Goal: Task Accomplishment & Management: Complete application form

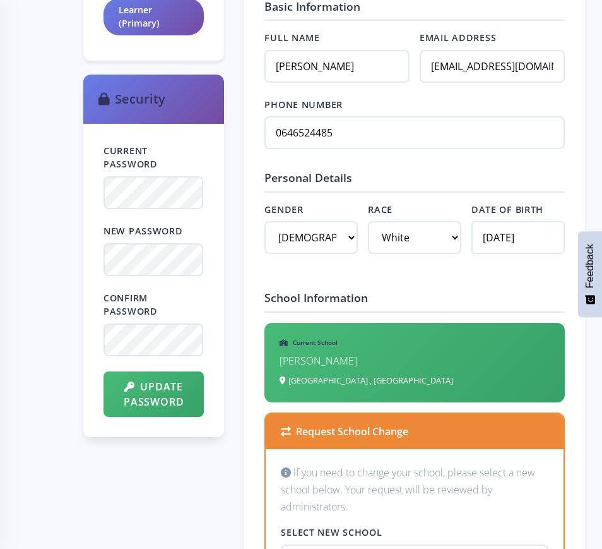
scroll to position [710, 0]
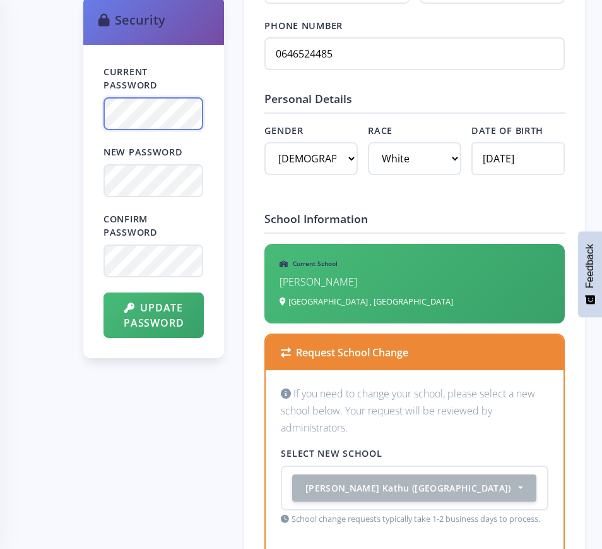
click at [90, 114] on div "Current Password New Password Confirm Password Update Password" at bounding box center [153, 201] width 141 height 313
click at [157, 311] on button "Update Password" at bounding box center [154, 313] width 100 height 45
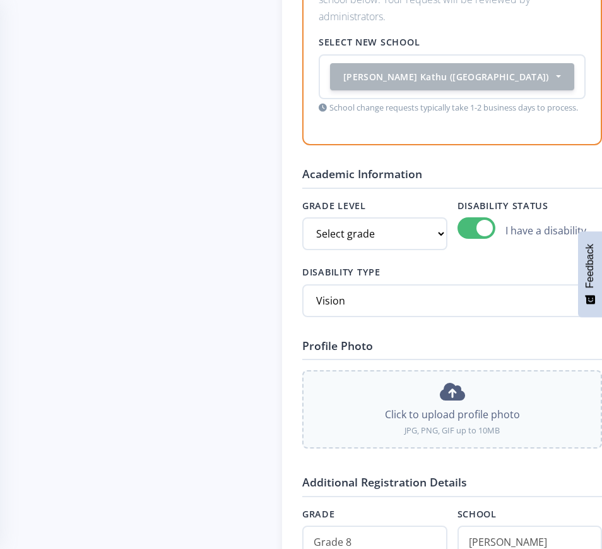
scroll to position [947, 0]
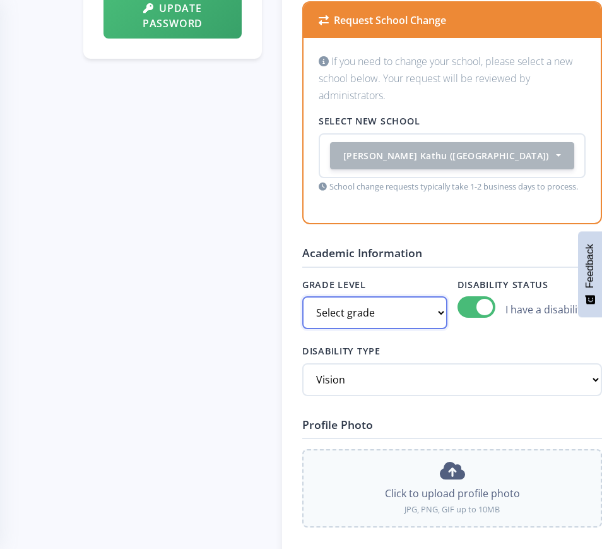
click at [371, 329] on select "Select grade Grade 4 Grade 5 Grade 6 Grade 7" at bounding box center [374, 312] width 145 height 33
select select "Grade 8"
click at [302, 329] on select "Select grade Grade 4 Grade 5 Grade 6 Grade 7" at bounding box center [374, 312] width 145 height 33
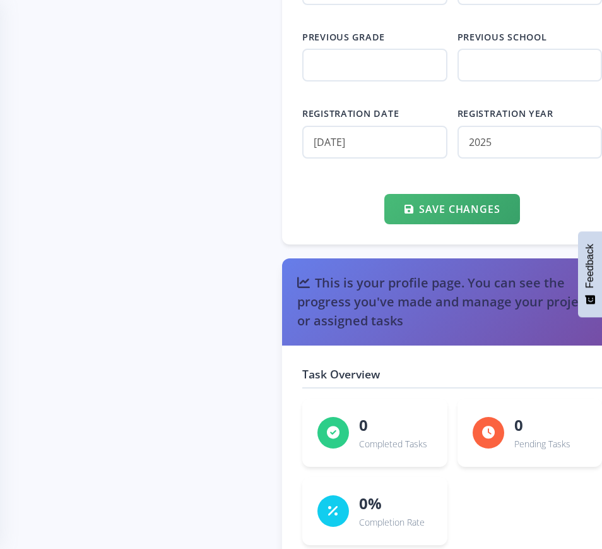
scroll to position [1736, 0]
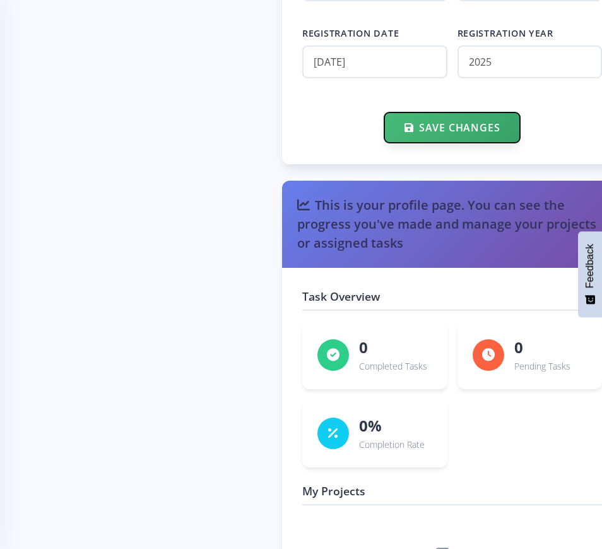
click at [385, 143] on button "Save Changes" at bounding box center [453, 127] width 136 height 30
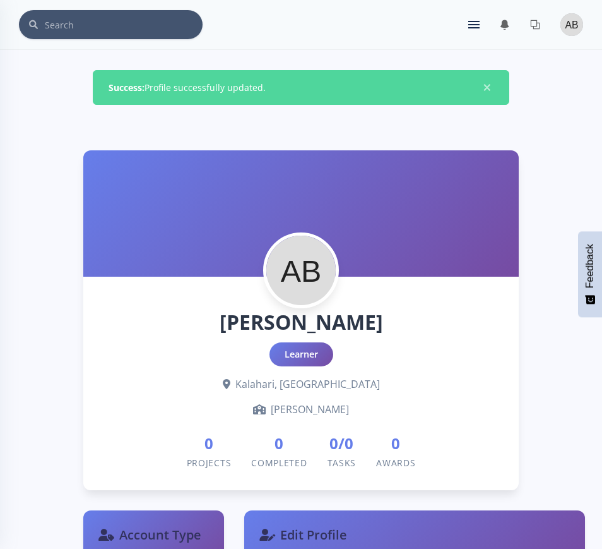
click at [573, 25] on img at bounding box center [572, 24] width 23 height 23
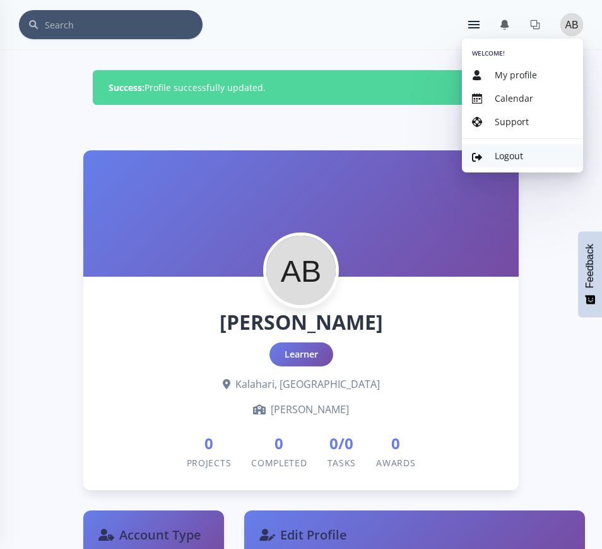
click at [505, 155] on span "Logout" at bounding box center [509, 156] width 28 height 12
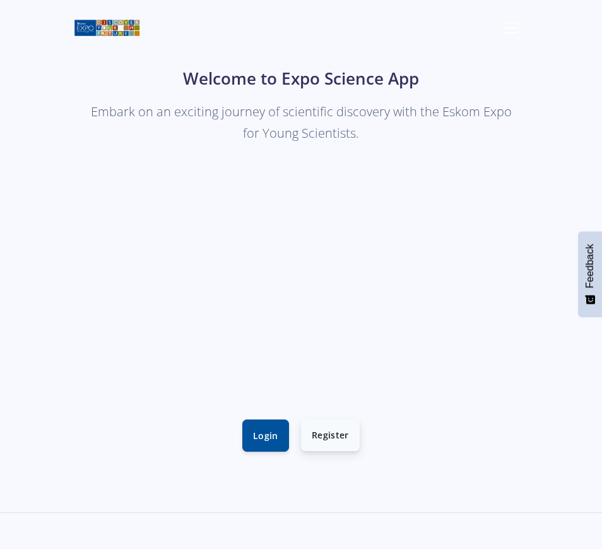
click at [333, 436] on link "Register" at bounding box center [330, 435] width 59 height 32
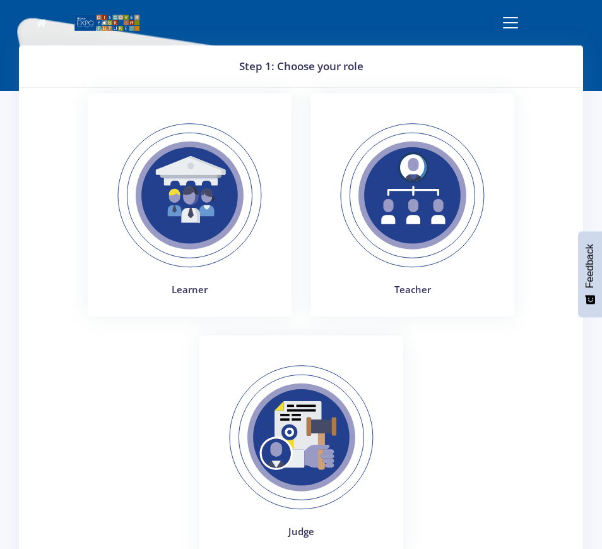
click at [208, 215] on img at bounding box center [190, 196] width 174 height 174
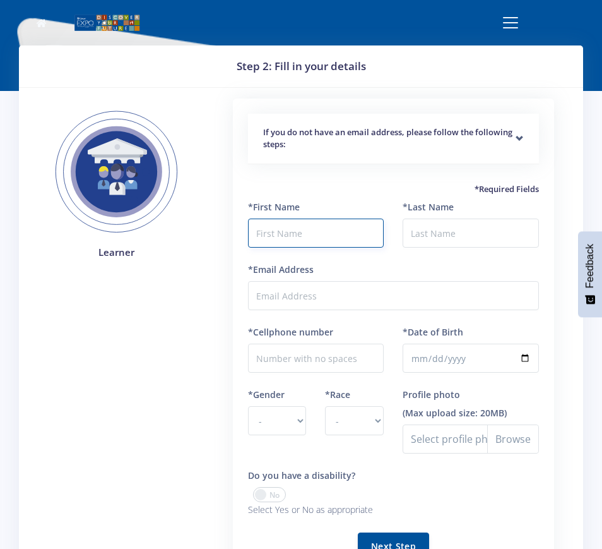
click at [341, 230] on input "text" at bounding box center [316, 232] width 136 height 29
type input "Hanco"
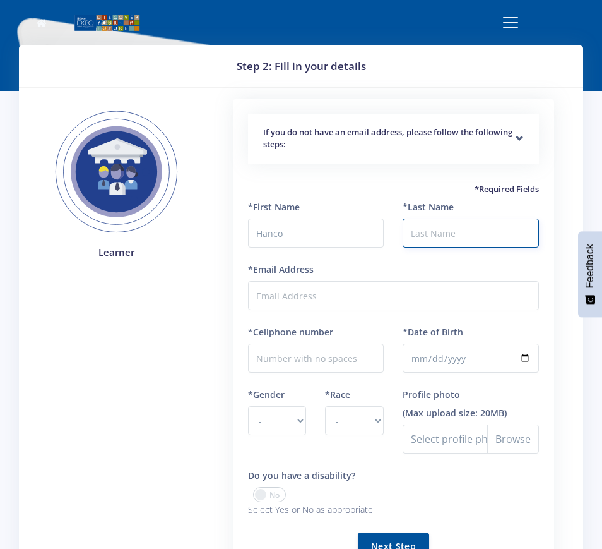
click at [432, 233] on input "*Last Name" at bounding box center [471, 232] width 136 height 29
type input "Heyns"
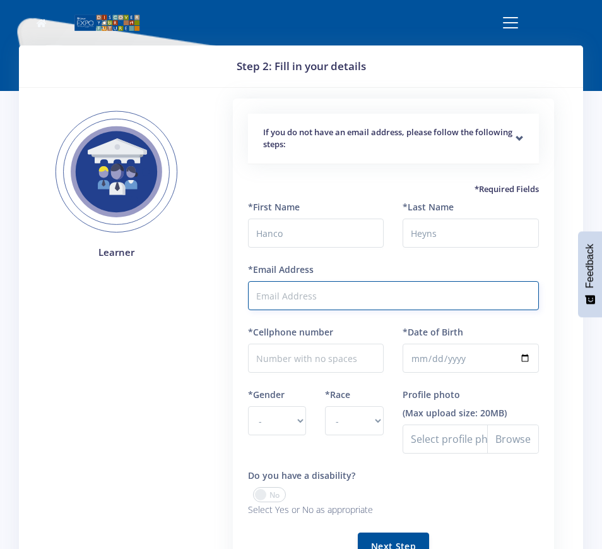
click at [349, 295] on input "*Email Address" at bounding box center [393, 295] width 291 height 29
paste input "[EMAIL_ADDRESS][DOMAIN_NAME]"
type input "[EMAIL_ADDRESS][DOMAIN_NAME]"
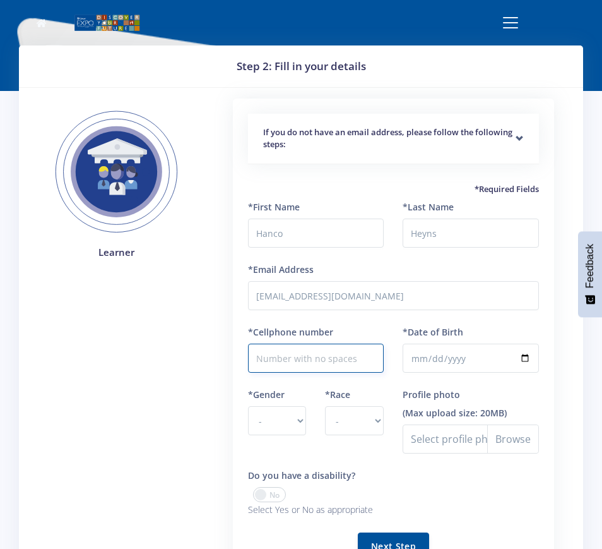
click at [326, 355] on input "*Cellphone number" at bounding box center [316, 357] width 136 height 29
paste input "[EMAIL_ADDRESS][DOMAIN_NAME]"
type input "y"
paste input "0636979657"
type input "0636979657"
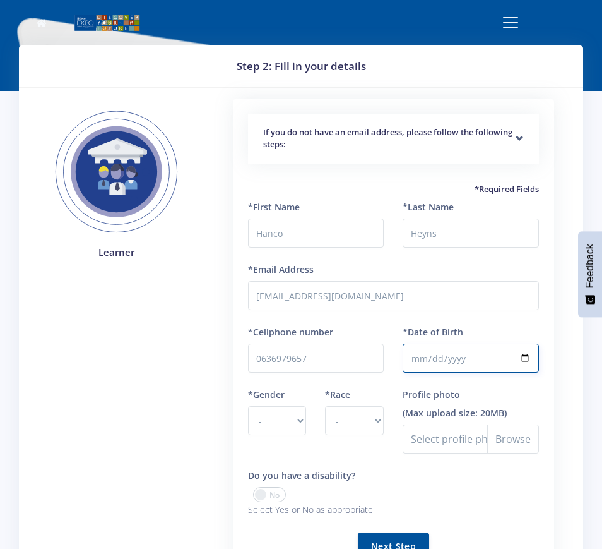
click at [427, 364] on input "*Date of Birth" at bounding box center [471, 357] width 136 height 29
type input "2011-07-27"
click at [299, 422] on select "- Male Female" at bounding box center [277, 420] width 59 height 29
select select "M"
click at [248, 406] on select "- Male Female" at bounding box center [277, 420] width 59 height 29
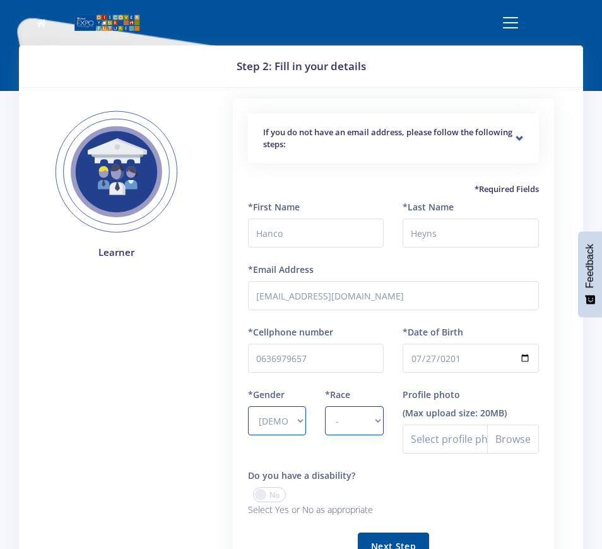
click at [373, 418] on select "- African Asian Coloured Indian White Other" at bounding box center [354, 420] width 59 height 29
select select "White"
click at [325, 406] on select "- African Asian Coloured Indian White Other" at bounding box center [354, 420] width 59 height 29
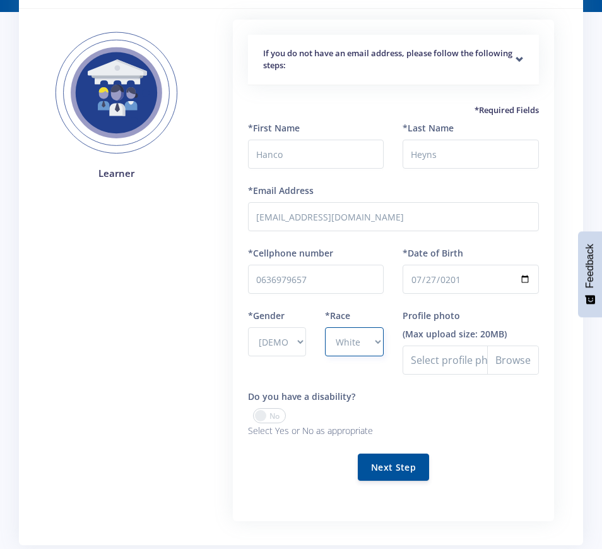
scroll to position [158, 0]
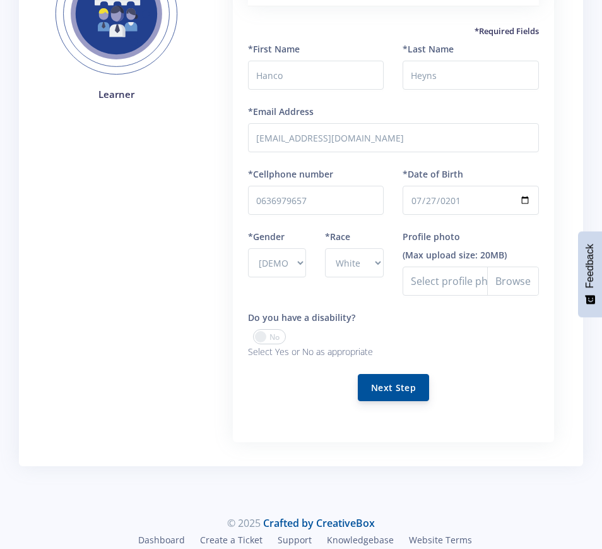
click at [403, 386] on button "Next Step" at bounding box center [393, 387] width 71 height 27
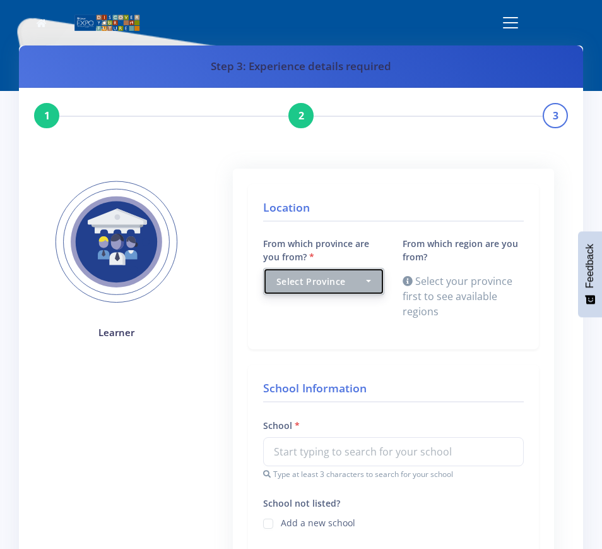
click at [372, 282] on button "Select Province" at bounding box center [323, 281] width 121 height 27
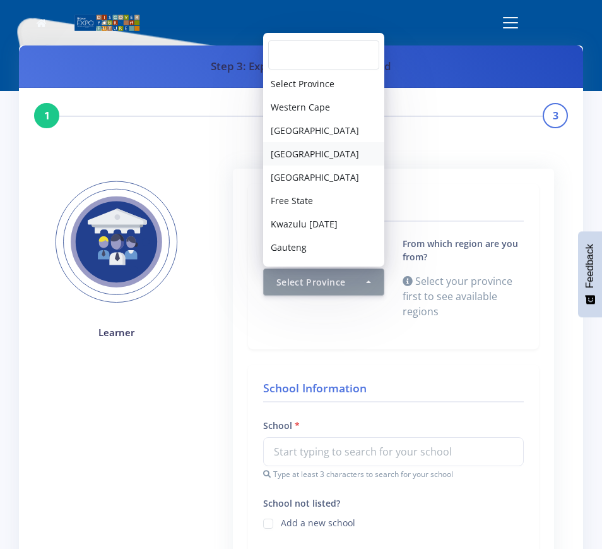
click at [328, 152] on span "Northern Cape" at bounding box center [315, 153] width 88 height 13
select select "3"
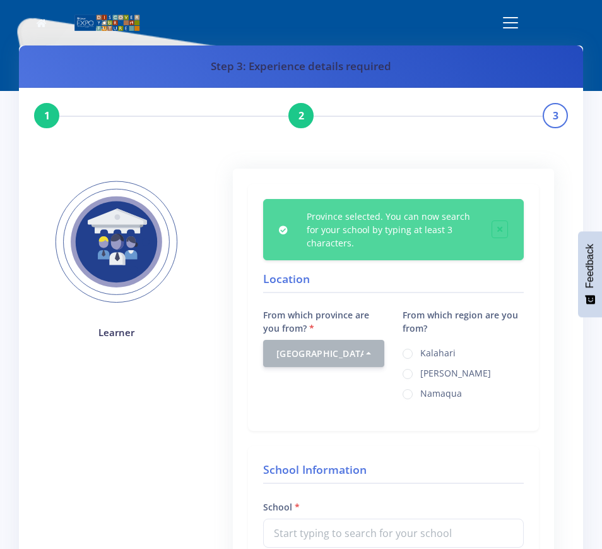
click at [424, 349] on label "Kalahari" at bounding box center [437, 351] width 35 height 10
click at [424, 349] on input "Kalahari" at bounding box center [424, 349] width 8 height 8
radio input "true"
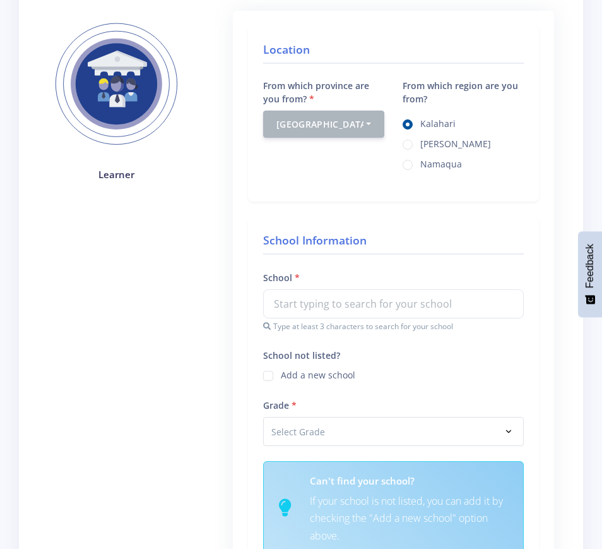
click at [319, 349] on label "School not listed?" at bounding box center [301, 355] width 77 height 13
click at [289, 367] on input "School not listed?" at bounding box center [285, 371] width 8 height 8
checkbox input "true"
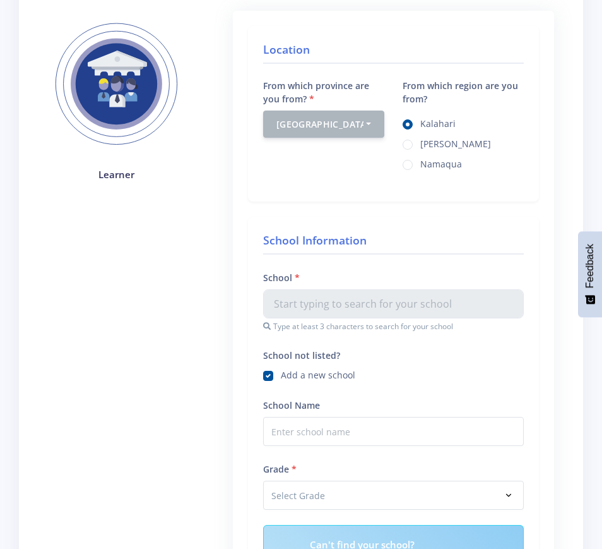
click at [304, 274] on div "School Type at least 3 characters to search for your school" at bounding box center [393, 301] width 261 height 63
click at [314, 440] on input "School Name" at bounding box center [393, 431] width 261 height 29
click at [347, 439] on input "curro Kathu" at bounding box center [393, 431] width 261 height 29
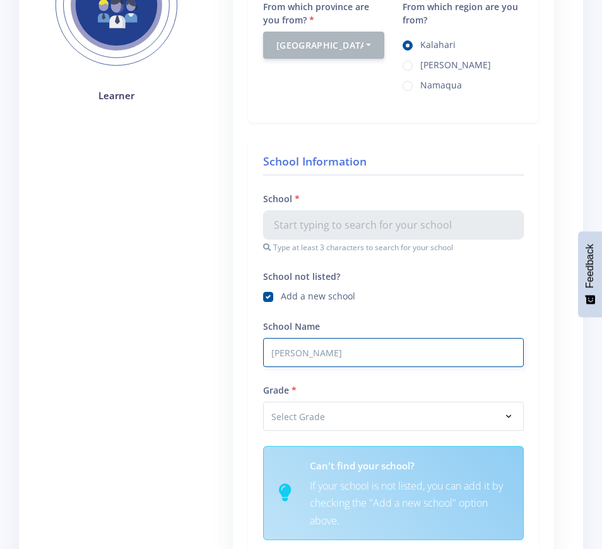
type input "curro Kathu"
click at [281, 295] on label "Add a new school" at bounding box center [318, 294] width 75 height 10
click at [281, 295] on input "School not listed?" at bounding box center [285, 292] width 8 height 8
checkbox input "false"
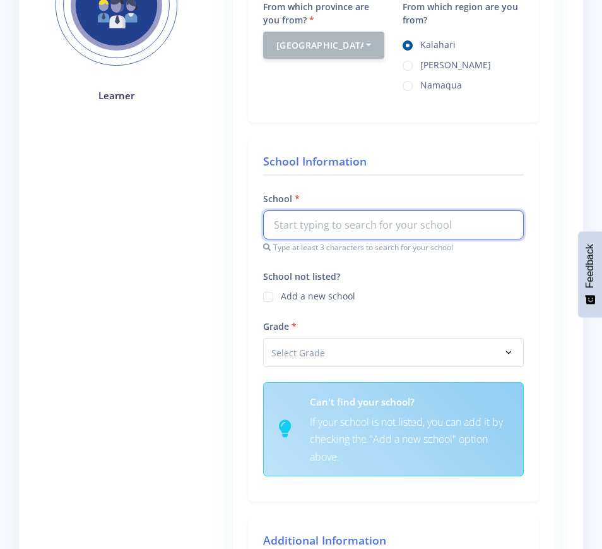
click at [311, 227] on input "text" at bounding box center [393, 224] width 261 height 29
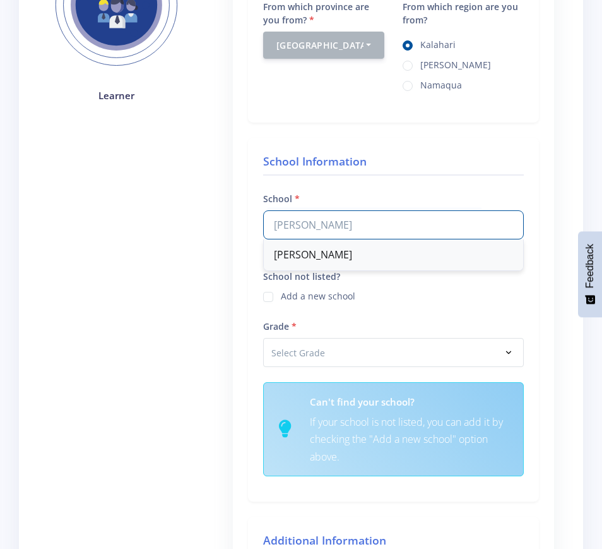
click at [324, 252] on div "Curro Kathu" at bounding box center [393, 254] width 259 height 31
type input "Curro Kathu"
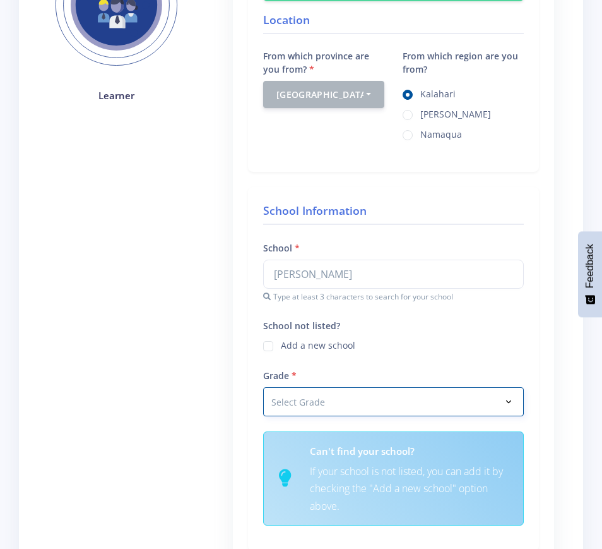
click at [509, 401] on select "Select Grade Grade 4 Grade 5 Grade 6 Grade 7" at bounding box center [393, 401] width 261 height 29
select select "Grade 8"
click at [263, 387] on select "Select Grade Grade 4 Grade 5 Grade 6 Grade 7" at bounding box center [393, 401] width 261 height 29
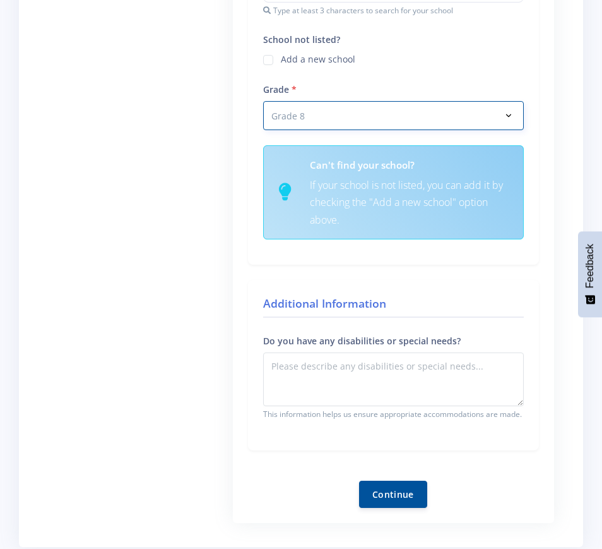
scroll to position [585, 0]
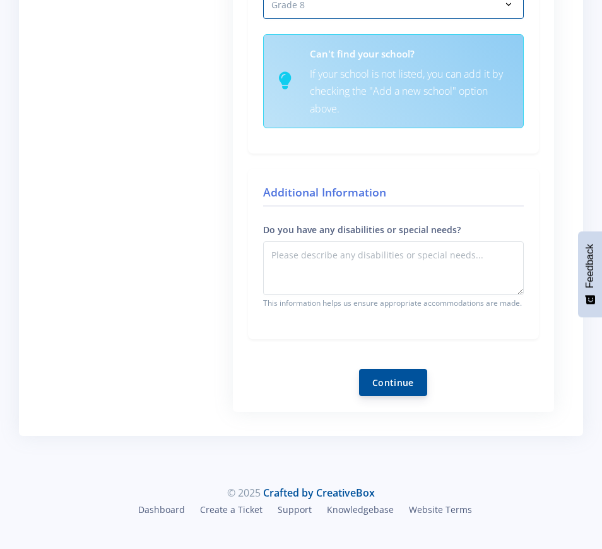
click at [400, 381] on button "Continue" at bounding box center [393, 382] width 68 height 27
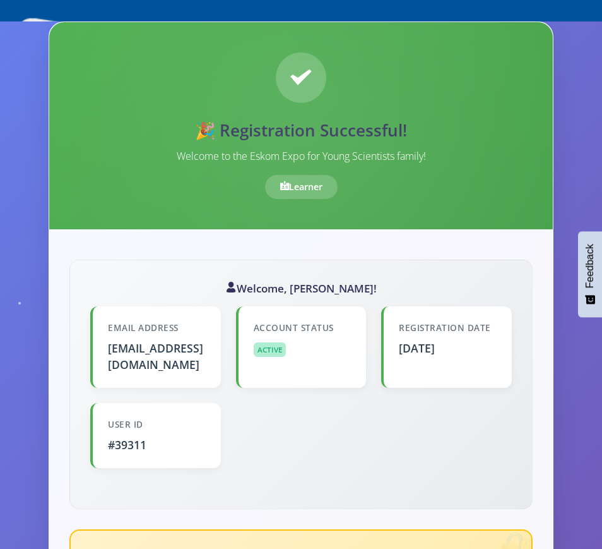
scroll to position [316, 0]
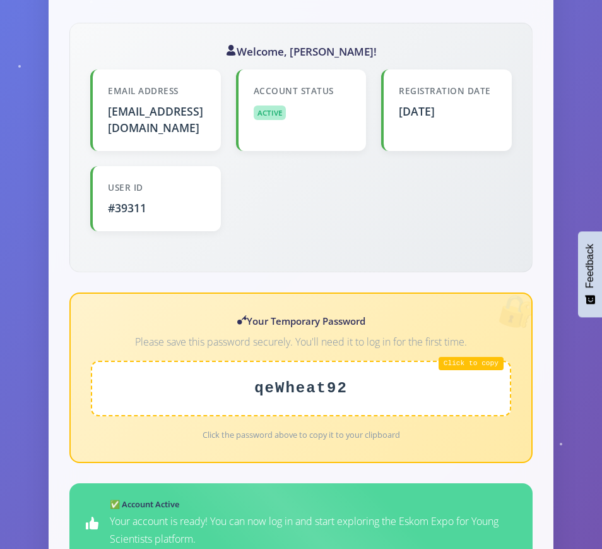
drag, startPoint x: 349, startPoint y: 370, endPoint x: 249, endPoint y: 371, distance: 99.1
click at [249, 371] on div "qeWheat92" at bounding box center [301, 389] width 420 height 56
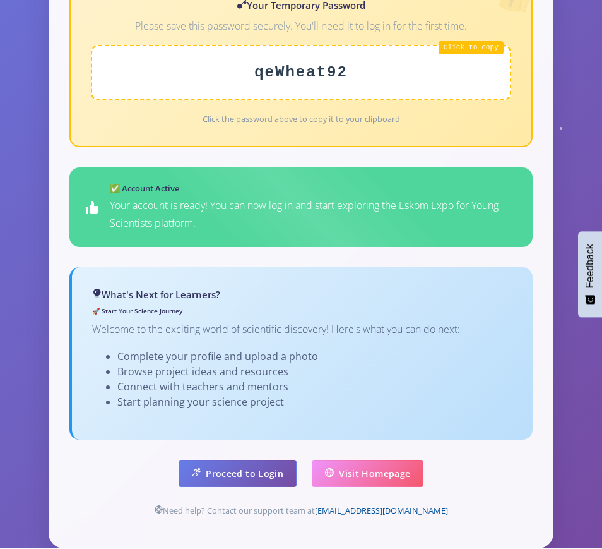
scroll to position [708, 0]
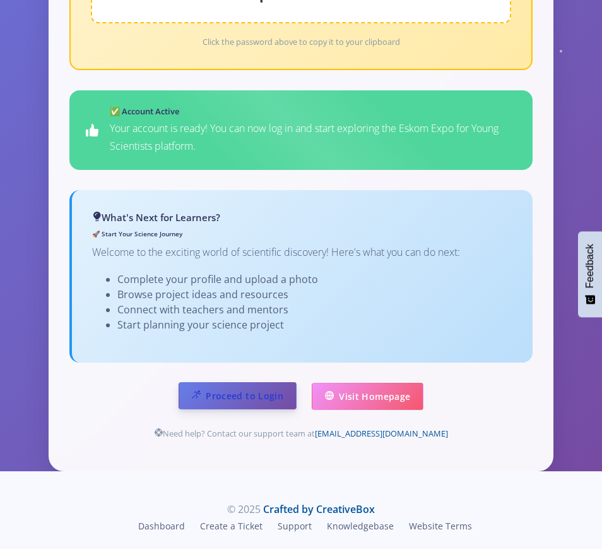
click at [248, 382] on link "Proceed to Login" at bounding box center [238, 395] width 118 height 27
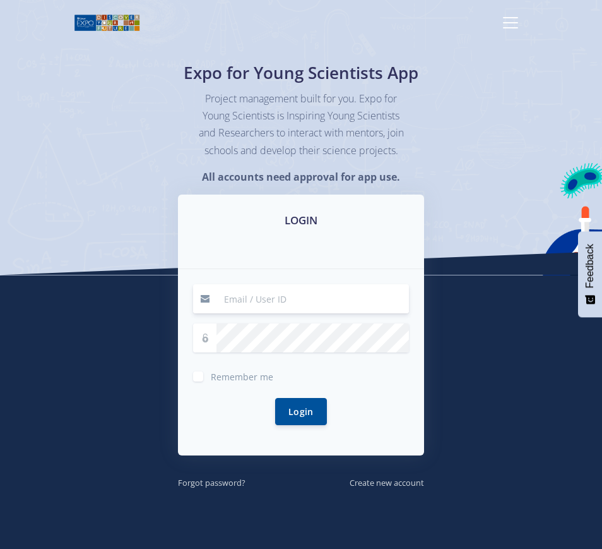
click at [260, 313] on input at bounding box center [313, 298] width 193 height 29
paste input "qeWheat92"
click at [210, 352] on div at bounding box center [301, 337] width 216 height 29
drag, startPoint x: 287, startPoint y: 312, endPoint x: 216, endPoint y: 315, distance: 71.4
click at [216, 313] on div "qeWheat92" at bounding box center [301, 298] width 216 height 29
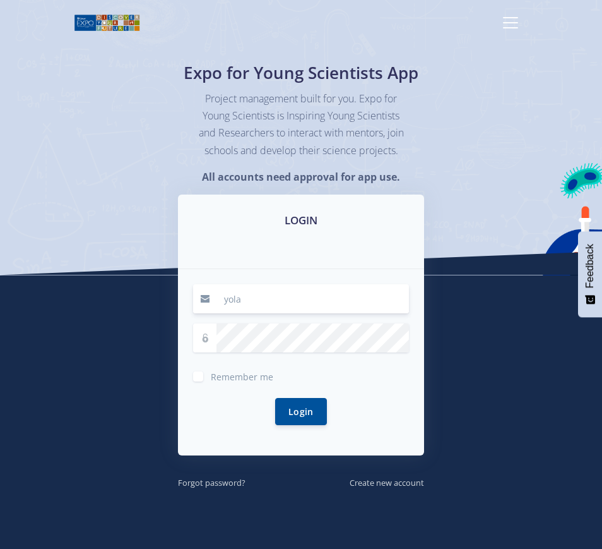
type input "[EMAIL_ADDRESS][DOMAIN_NAME]"
click at [307, 424] on button "Login" at bounding box center [301, 410] width 52 height 27
